Goal: Task Accomplishment & Management: Use online tool/utility

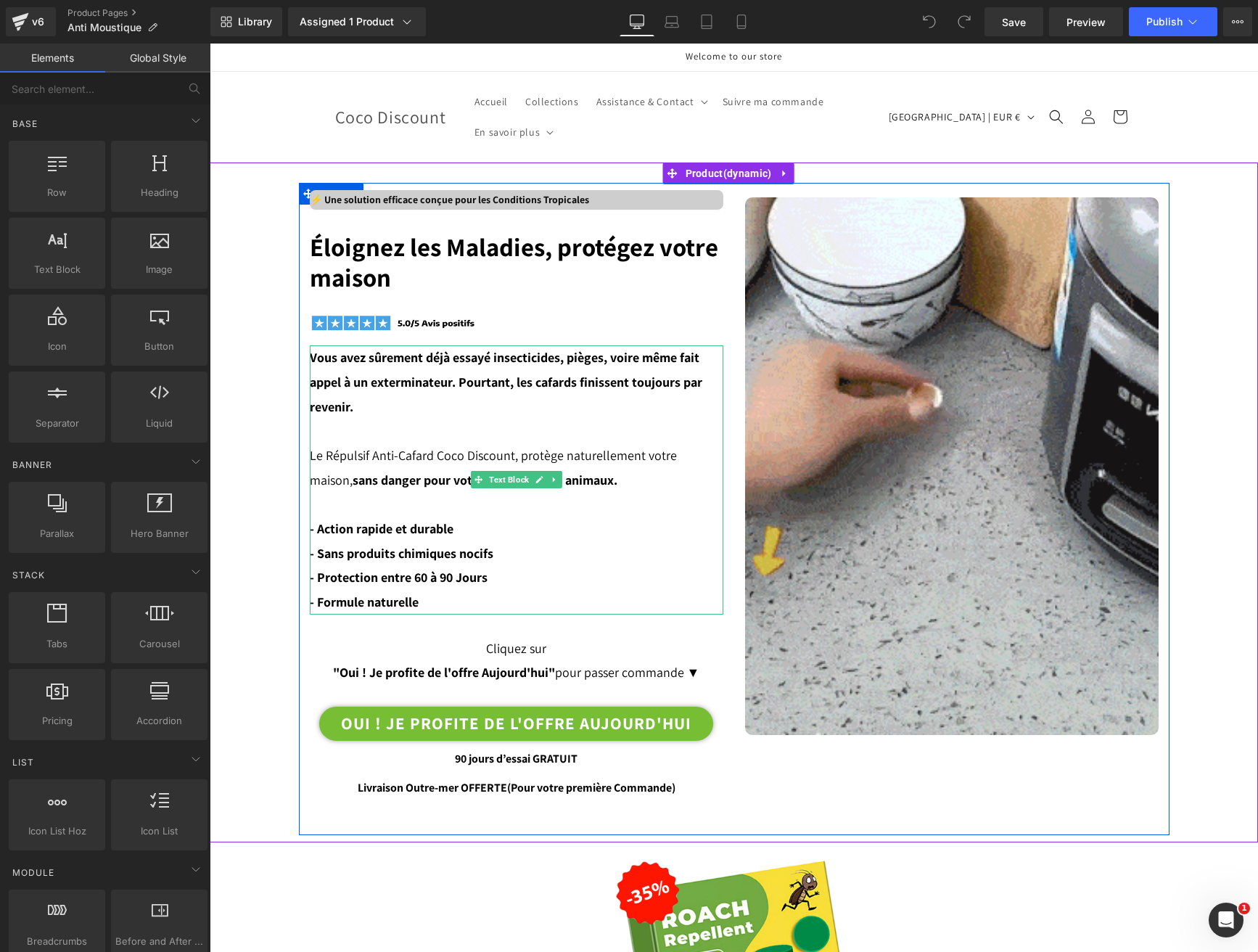
click at [560, 546] on p "- Sans produits chimiques nocifs" at bounding box center [516, 553] width 413 height 24
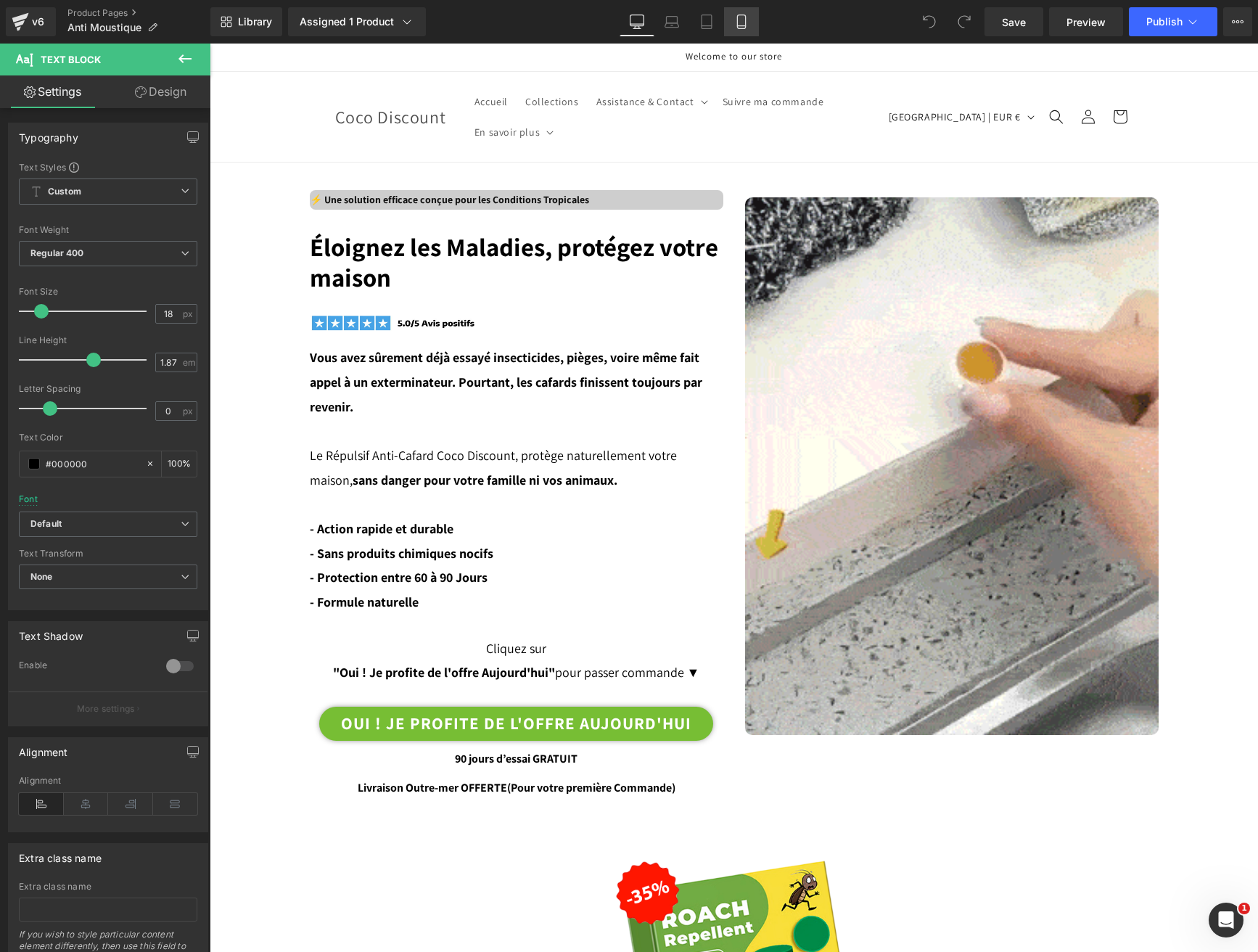
click at [745, 19] on icon at bounding box center [740, 22] width 8 height 14
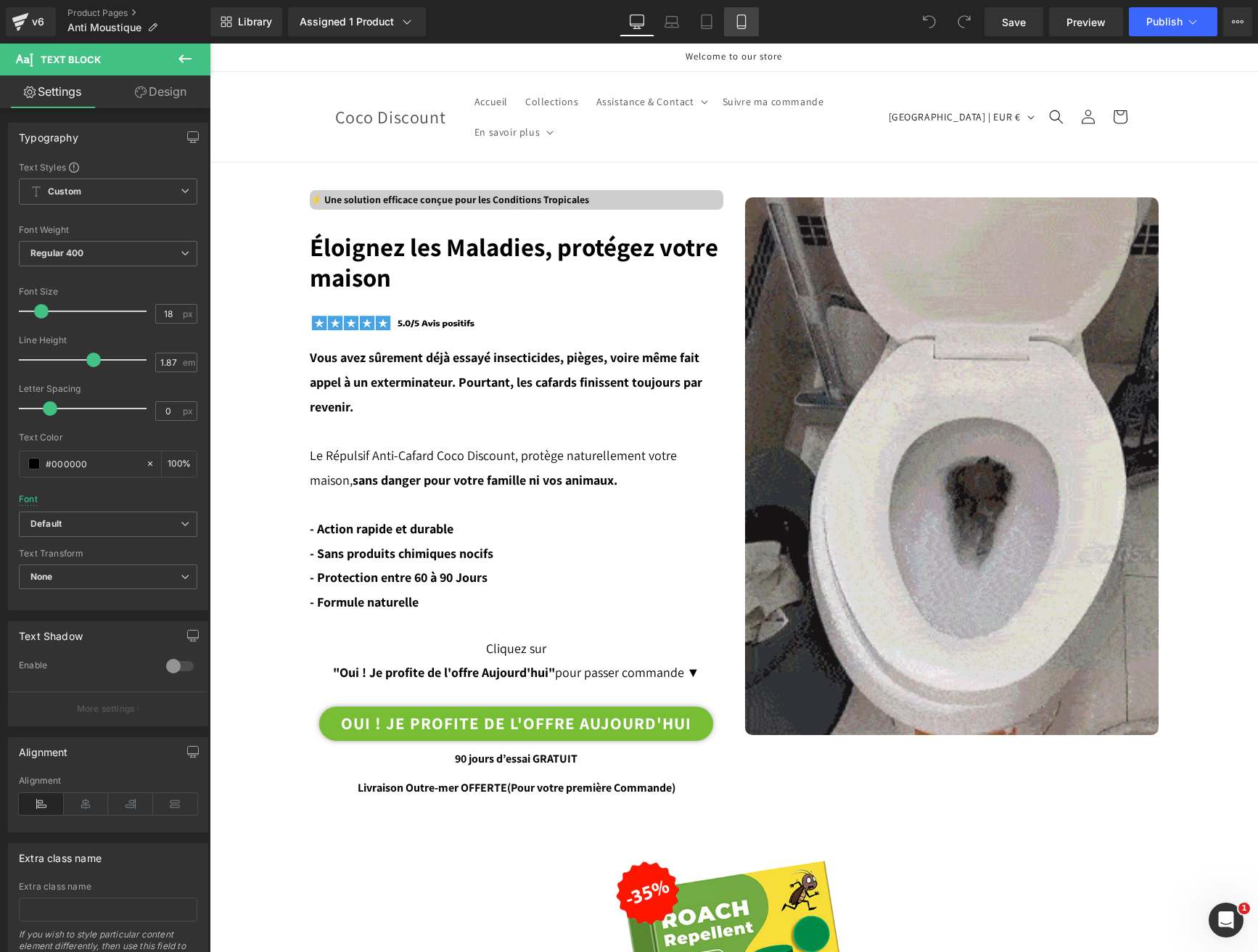
click at [745, 19] on icon at bounding box center [740, 22] width 8 height 14
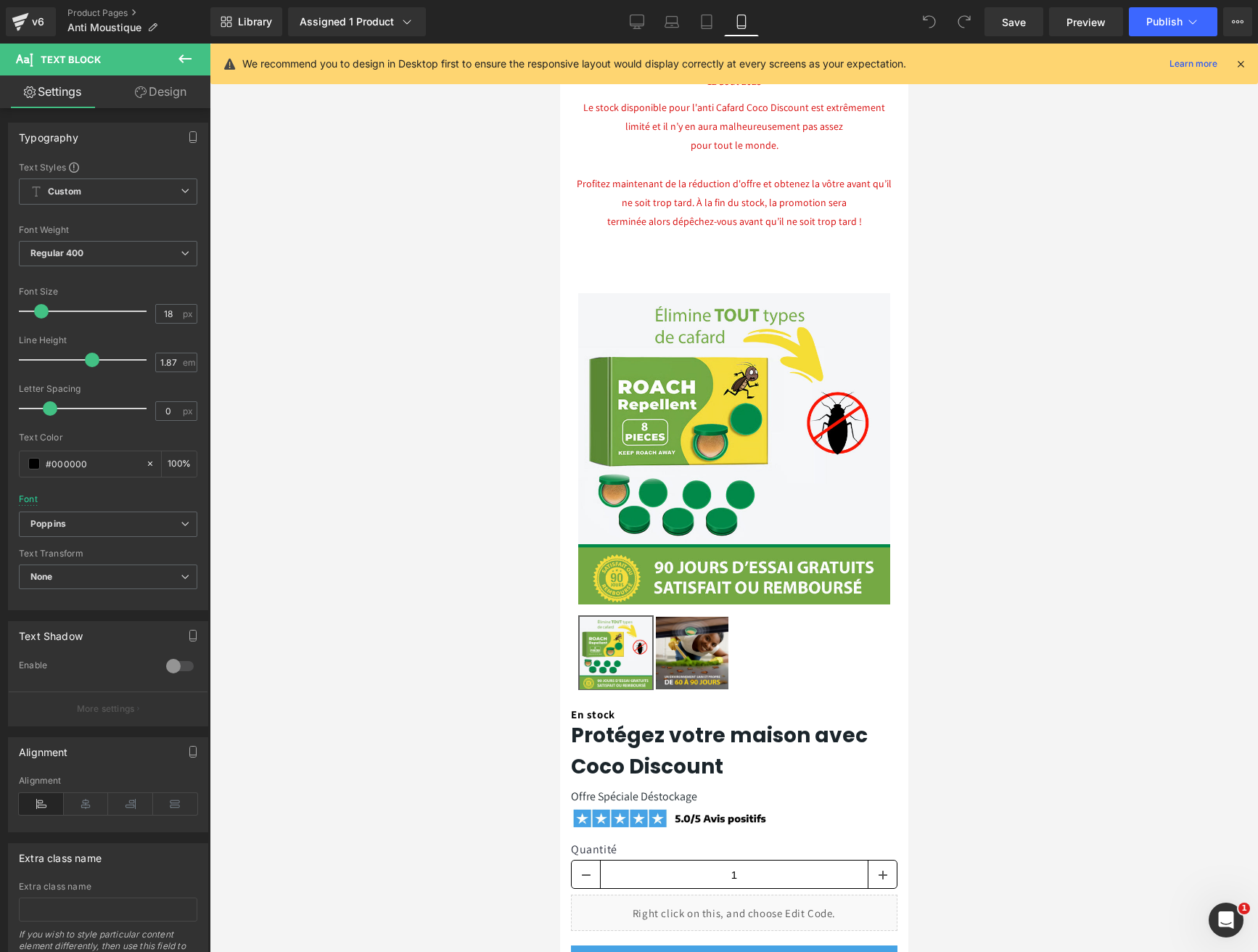
scroll to position [7113, 0]
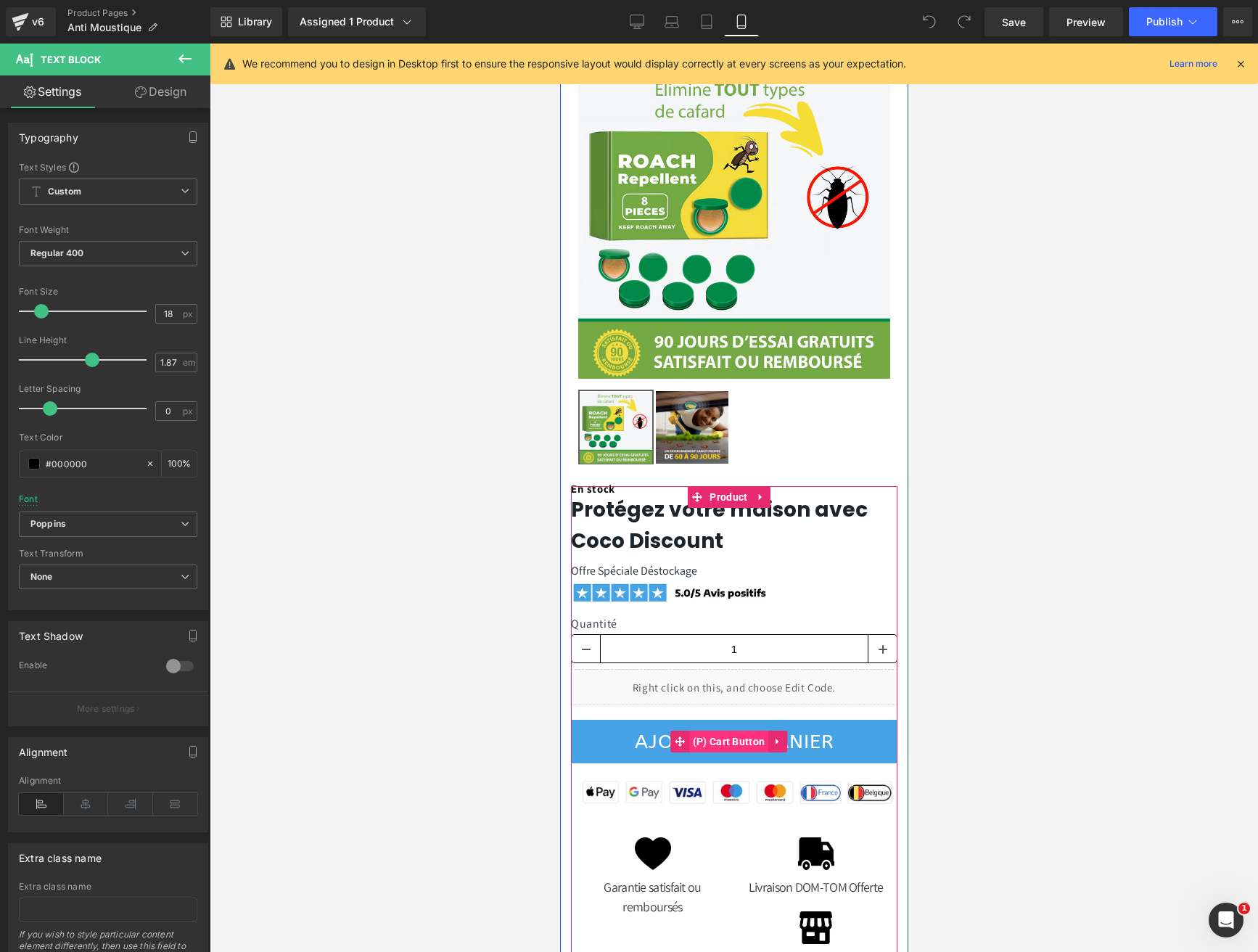
click at [721, 730] on span "(P) Cart Button" at bounding box center [728, 741] width 80 height 22
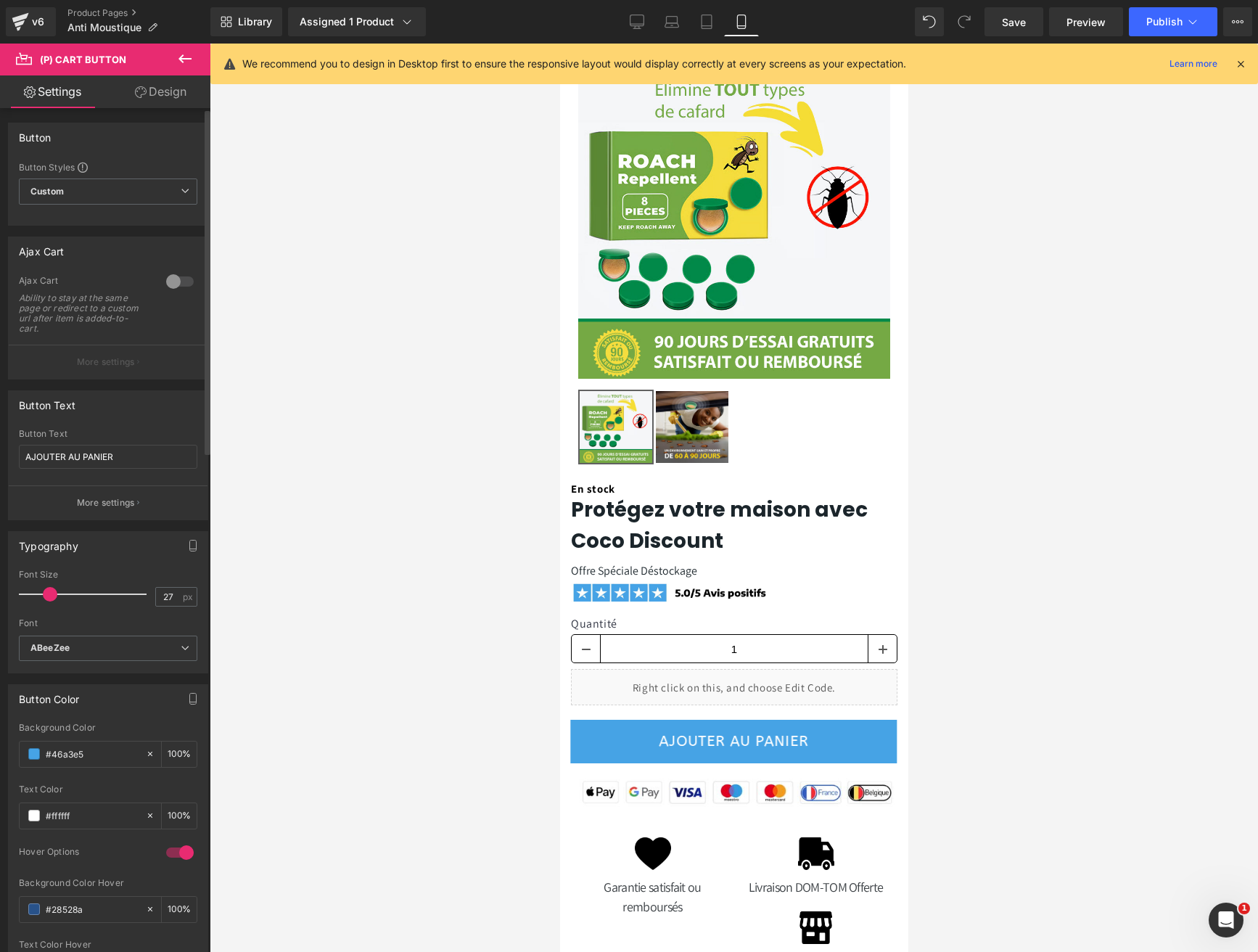
drag, startPoint x: 58, startPoint y: 594, endPoint x: 50, endPoint y: 598, distance: 8.9
click at [50, 598] on span at bounding box center [50, 594] width 14 height 14
click at [1172, 17] on span "Publish" at bounding box center [1163, 22] width 36 height 12
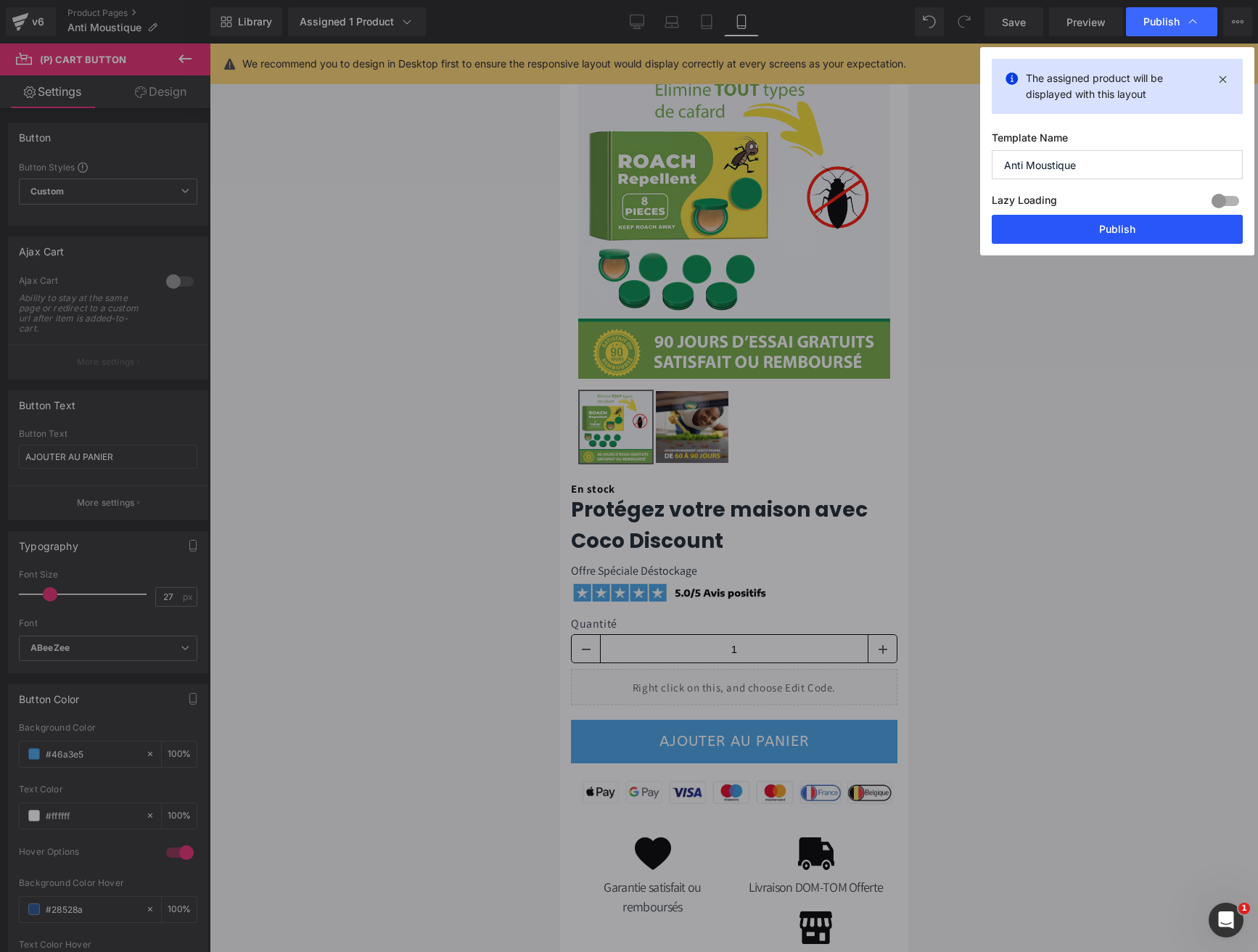
click at [1133, 233] on button "Publish" at bounding box center [1117, 229] width 251 height 29
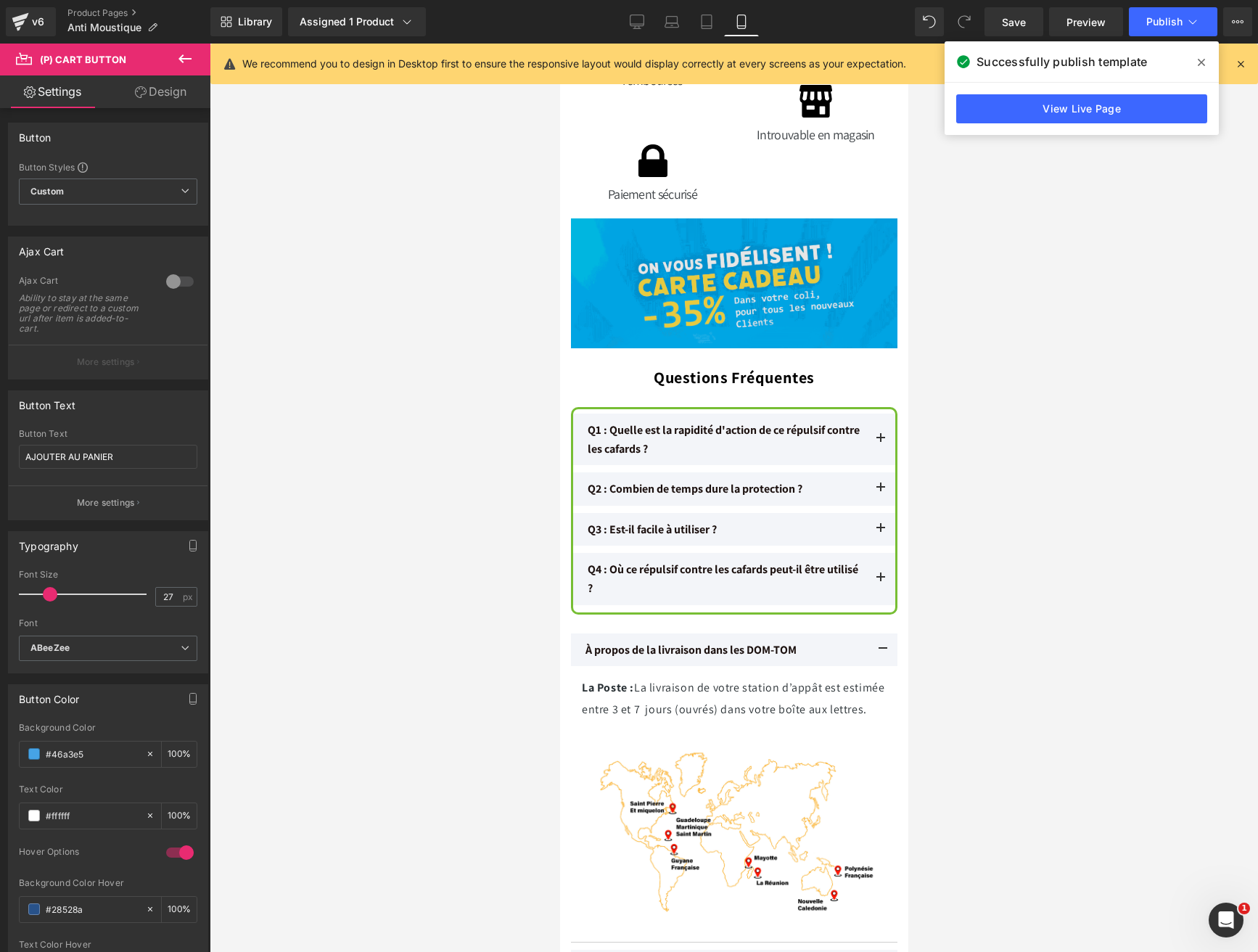
scroll to position [7840, 0]
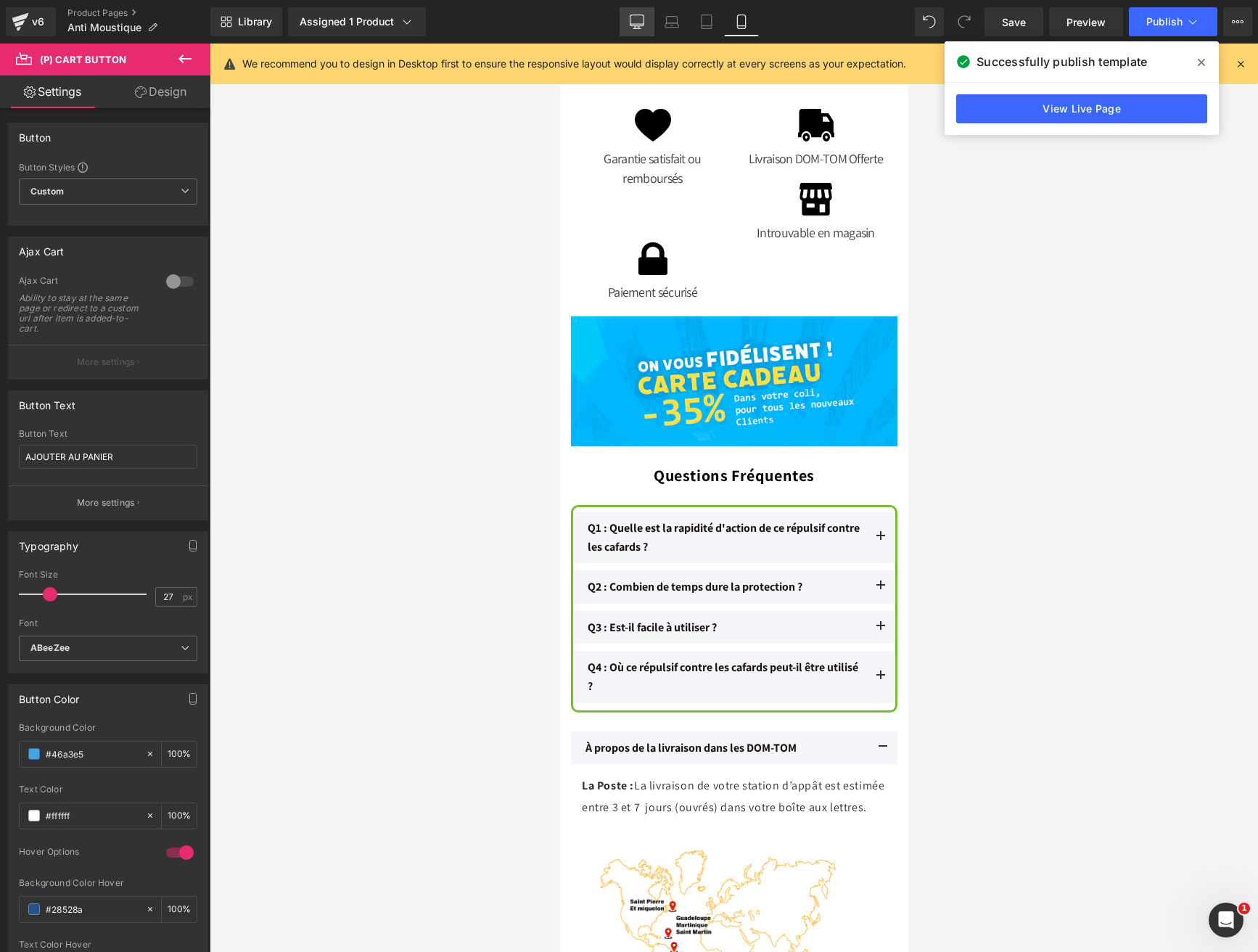
drag, startPoint x: 643, startPoint y: 30, endPoint x: 467, endPoint y: 95, distance: 187.6
click at [643, 30] on link "Desktop" at bounding box center [637, 22] width 35 height 29
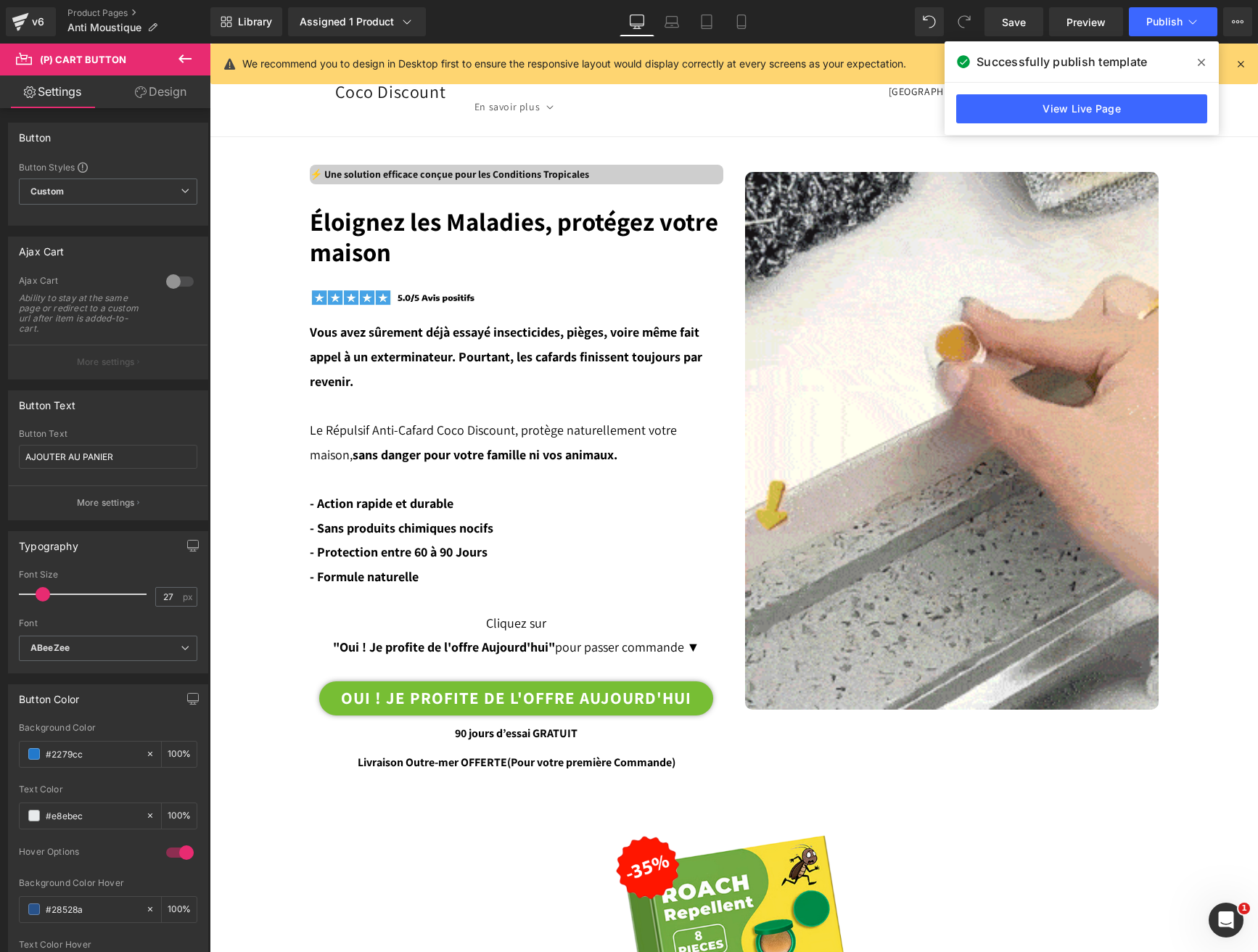
scroll to position [0, 0]
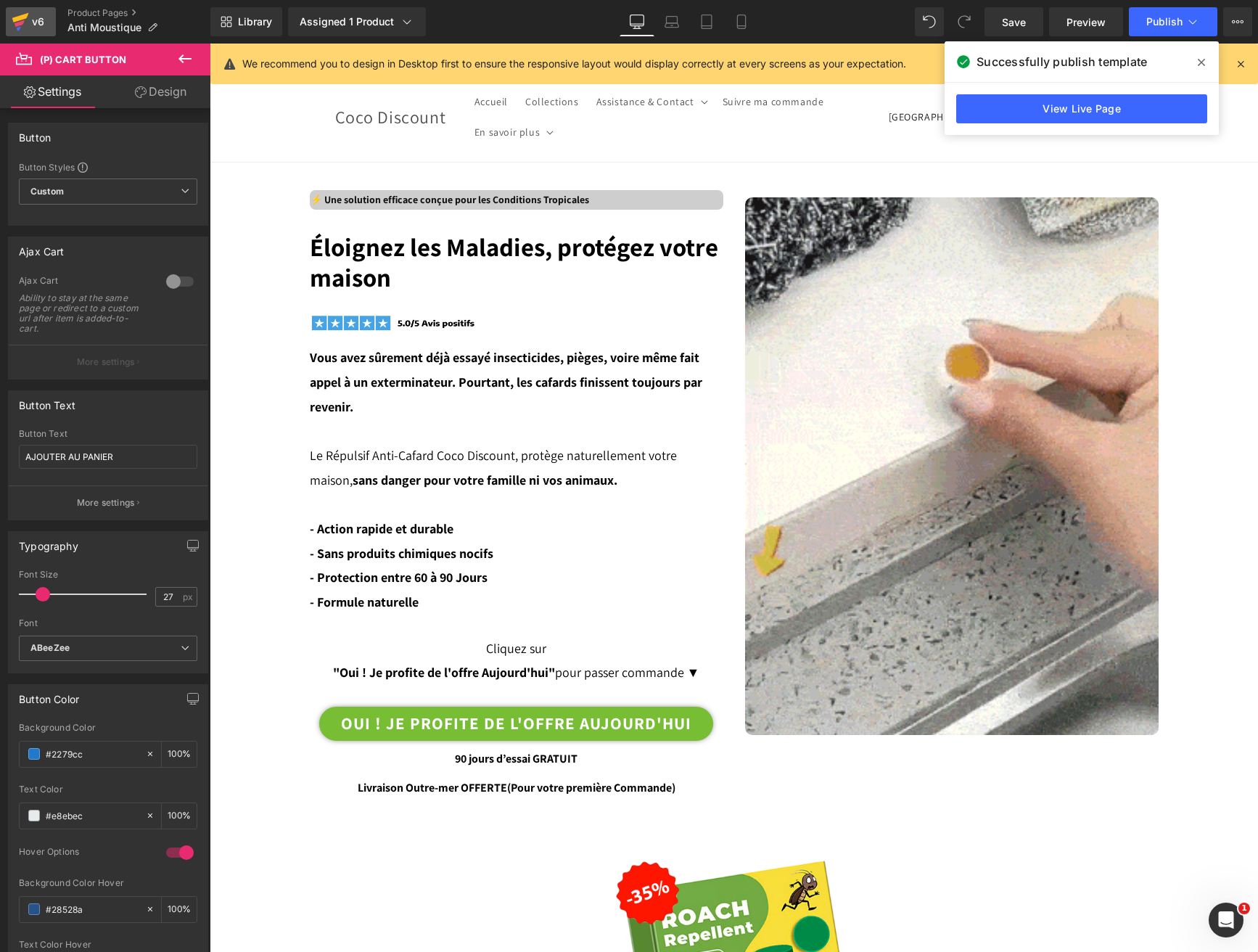
click at [46, 23] on div "v6" at bounding box center [38, 22] width 18 height 19
